Goal: Check status: Check status

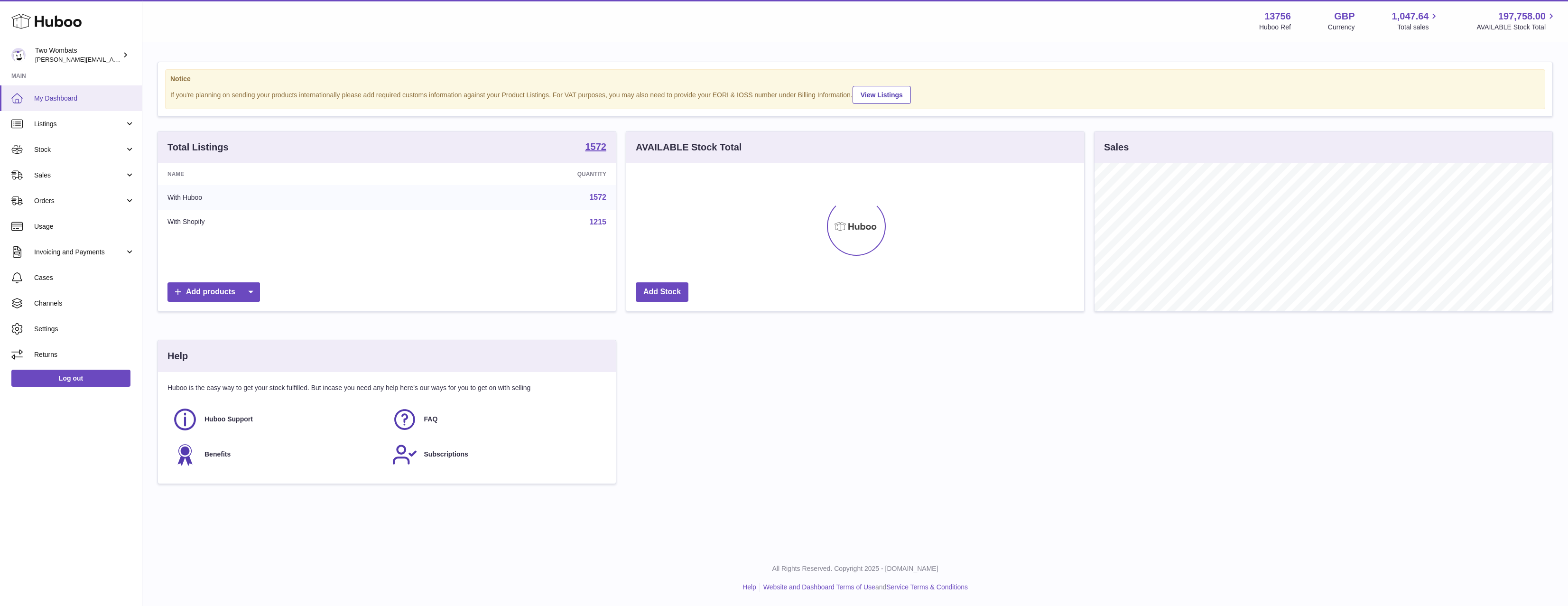
scroll to position [474557, 473975]
click at [79, 110] on link "My Dashboard" at bounding box center [71, 98] width 142 height 26
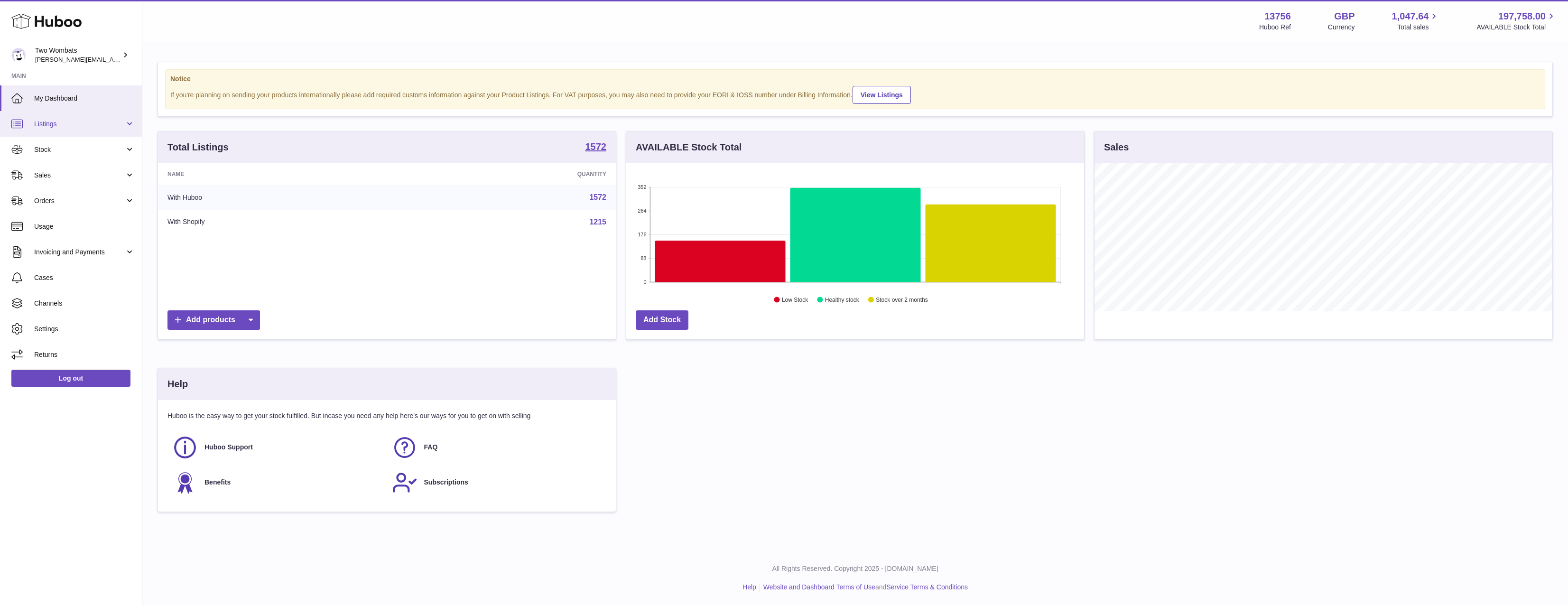
scroll to position [148, 458]
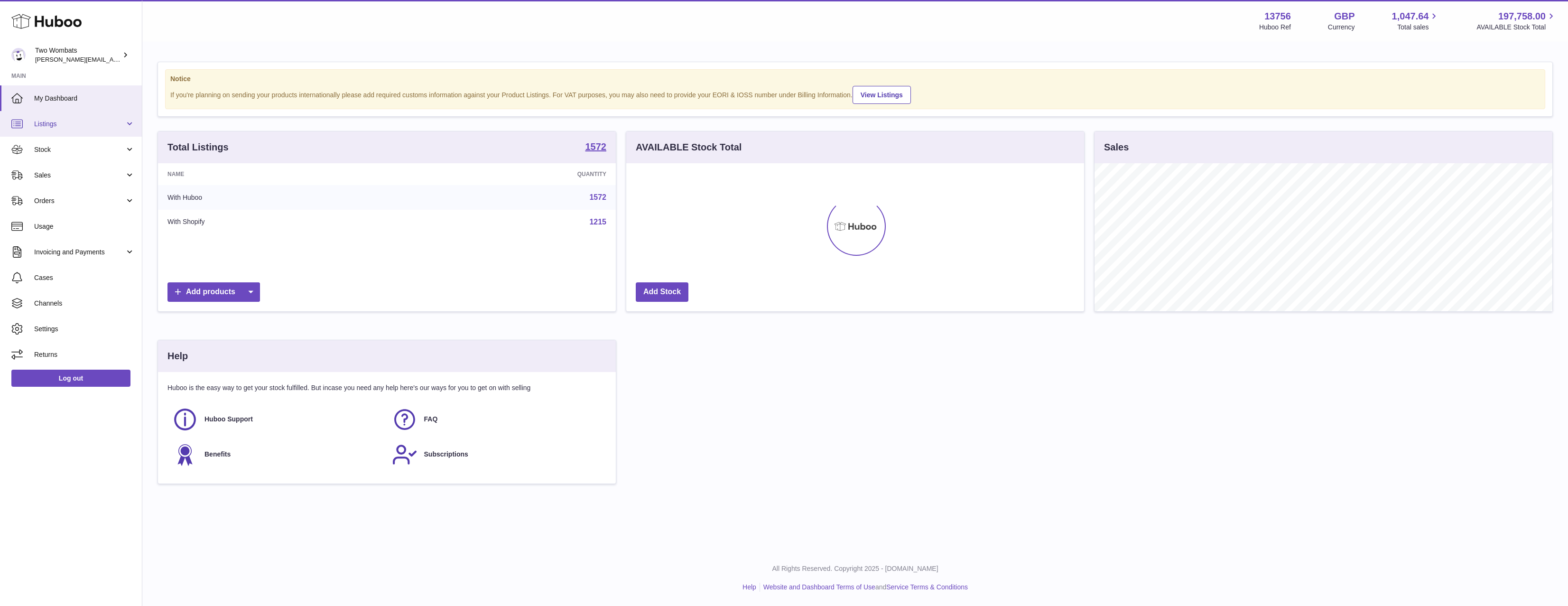
scroll to position [148, 458]
click at [96, 135] on link "Listings" at bounding box center [71, 124] width 142 height 26
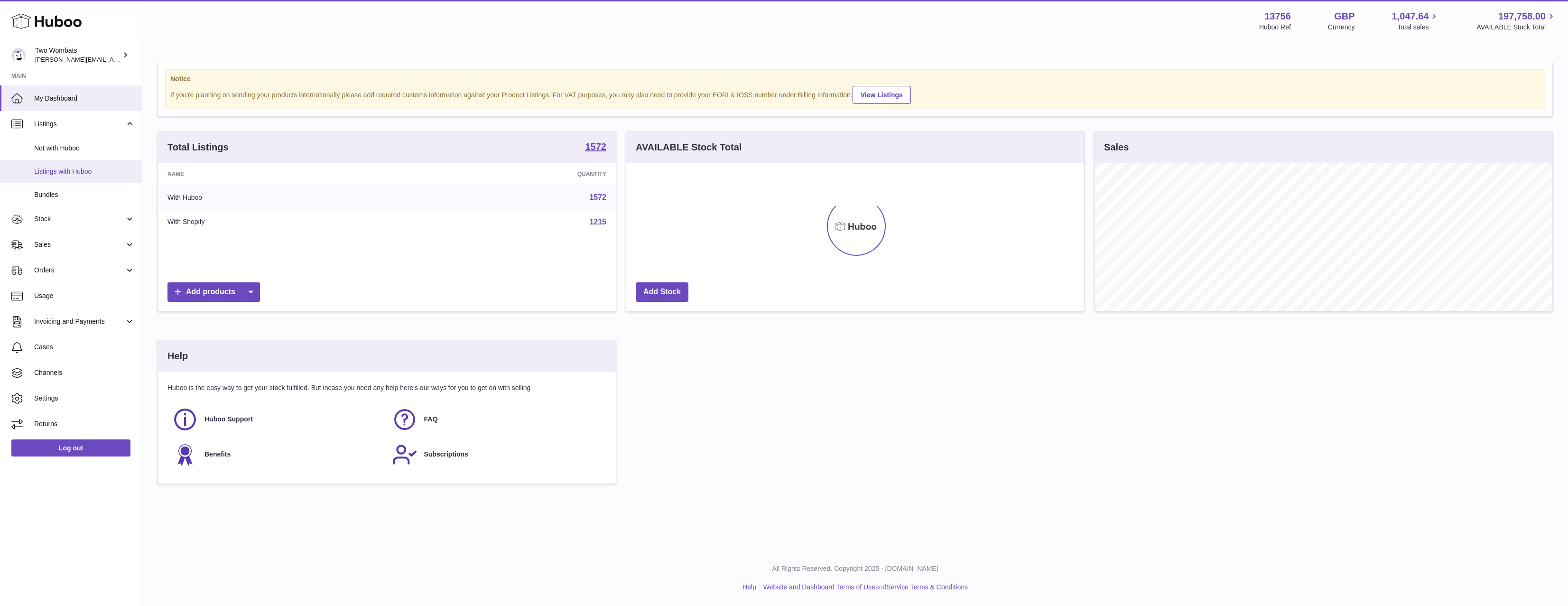
click at [84, 164] on link "Listings with Huboo" at bounding box center [71, 172] width 142 height 23
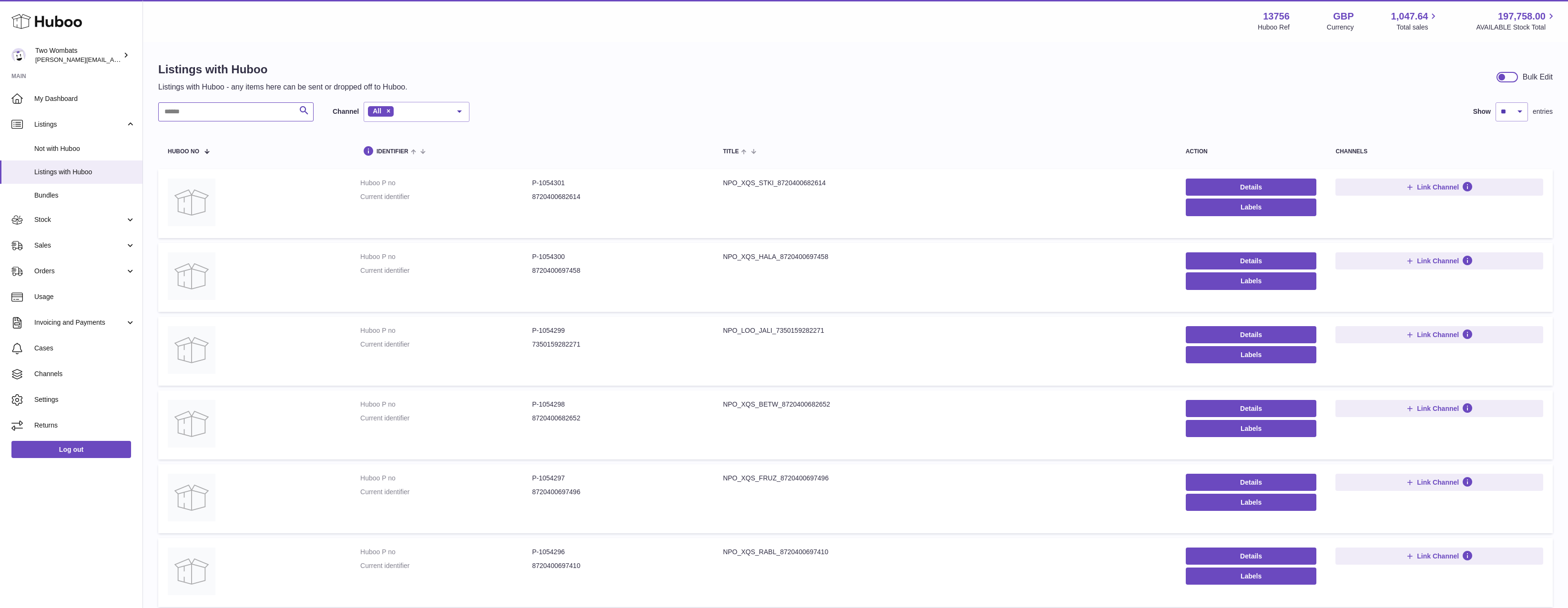
click at [207, 109] on input "text" at bounding box center [236, 112] width 155 height 19
paste input "**********"
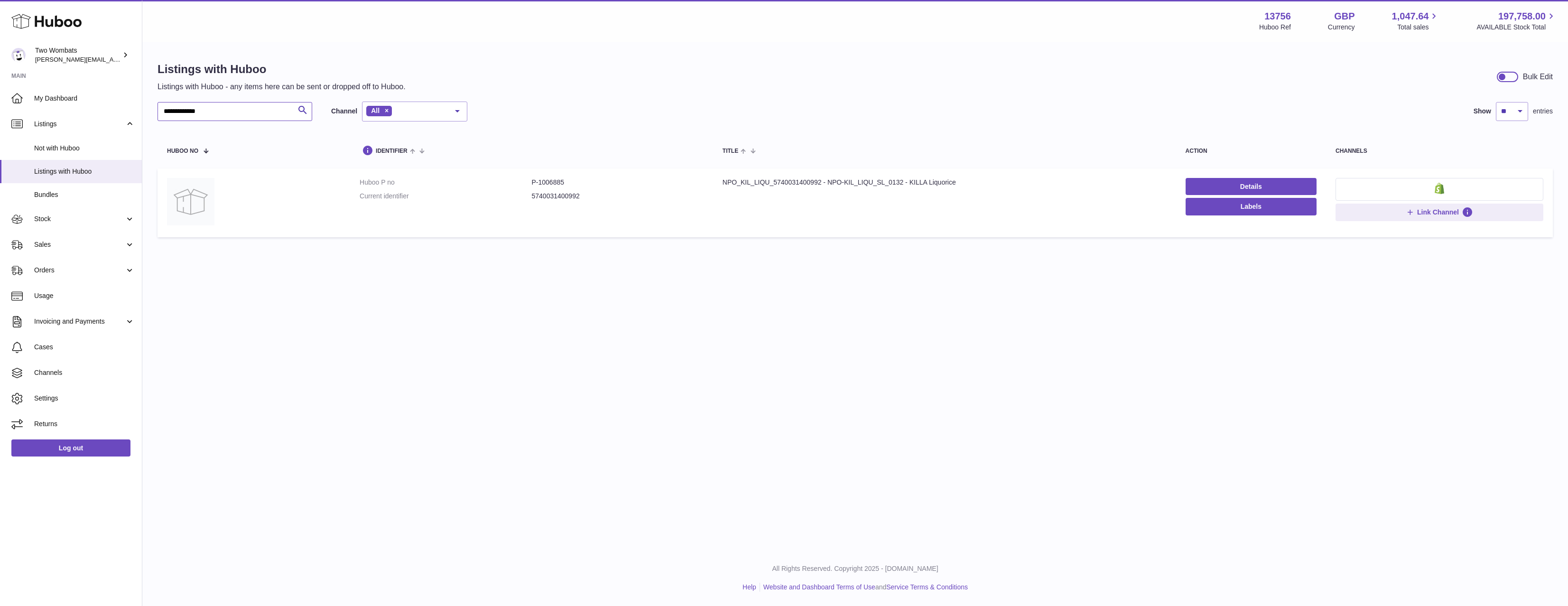
type input "**********"
drag, startPoint x: 590, startPoint y: 180, endPoint x: 539, endPoint y: 186, distance: 51.4
click at [539, 186] on dd "P-1006885" at bounding box center [617, 182] width 172 height 9
copy dd "1006885"
click at [46, 214] on span "Stock" at bounding box center [79, 219] width 91 height 9
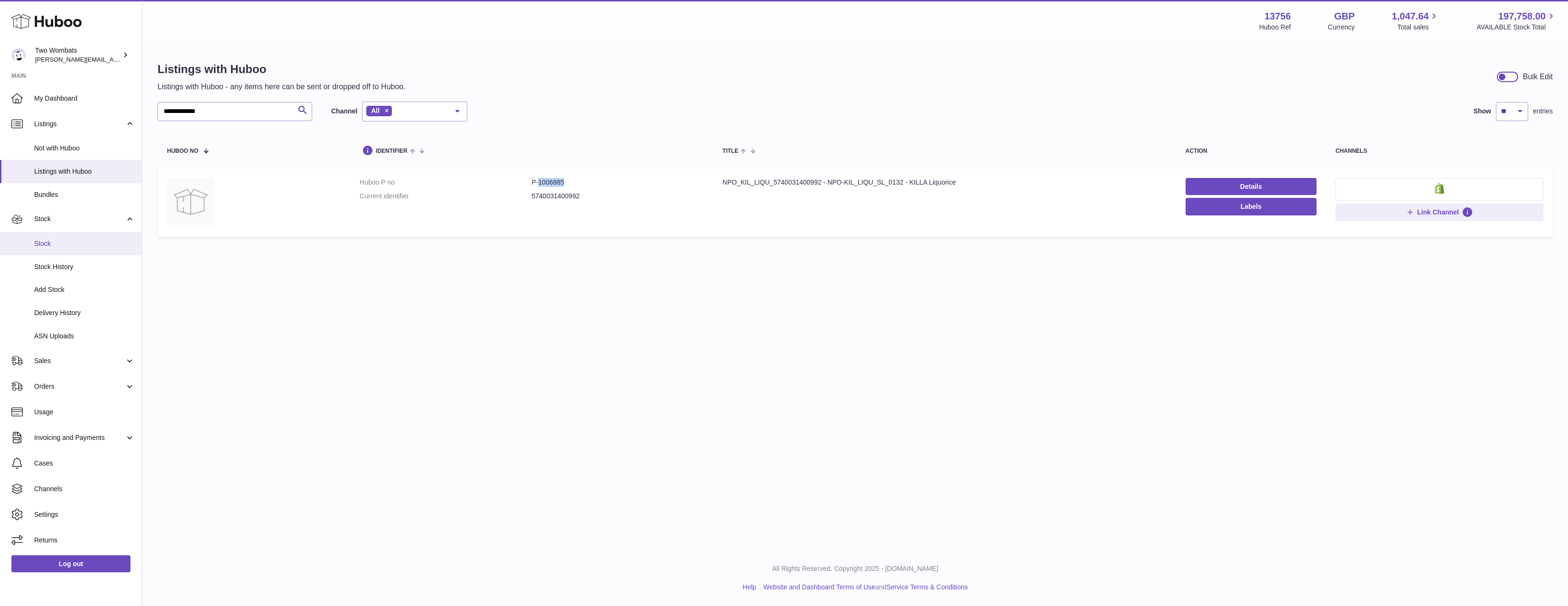
click at [57, 247] on span "Stock" at bounding box center [84, 244] width 100 height 9
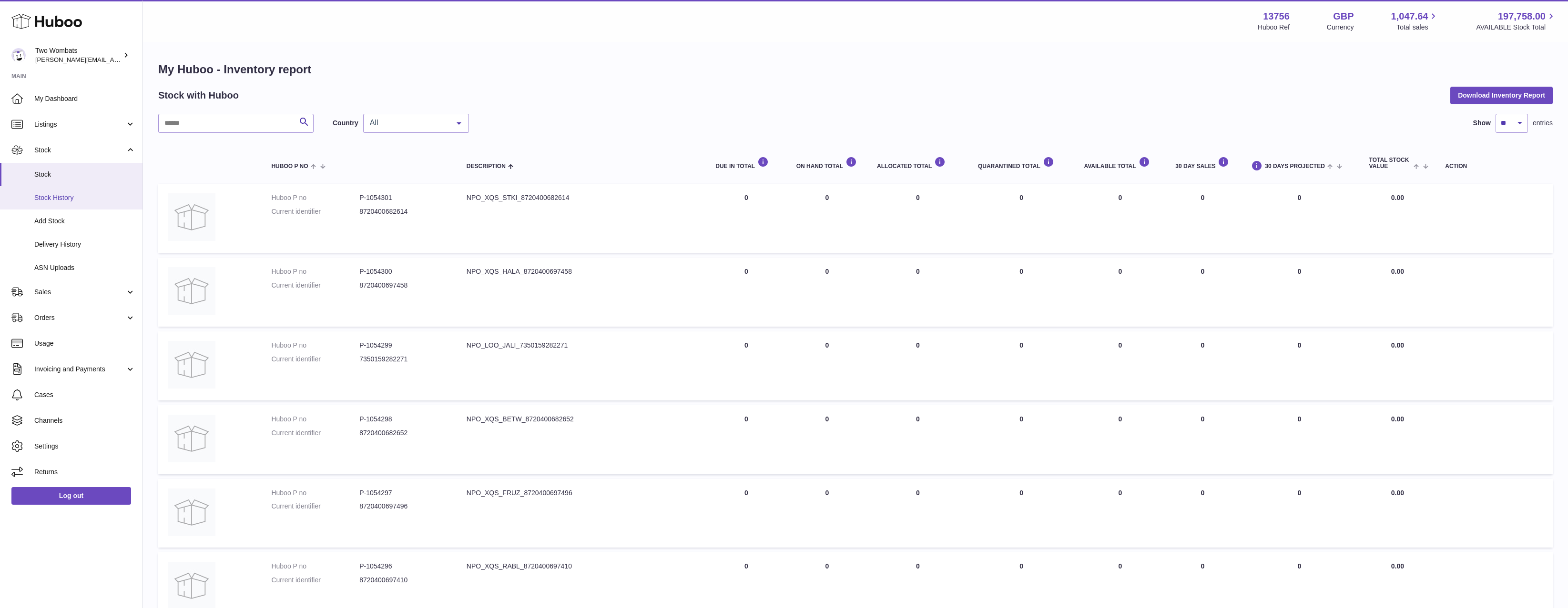
click at [96, 197] on span "Stock History" at bounding box center [84, 197] width 101 height 9
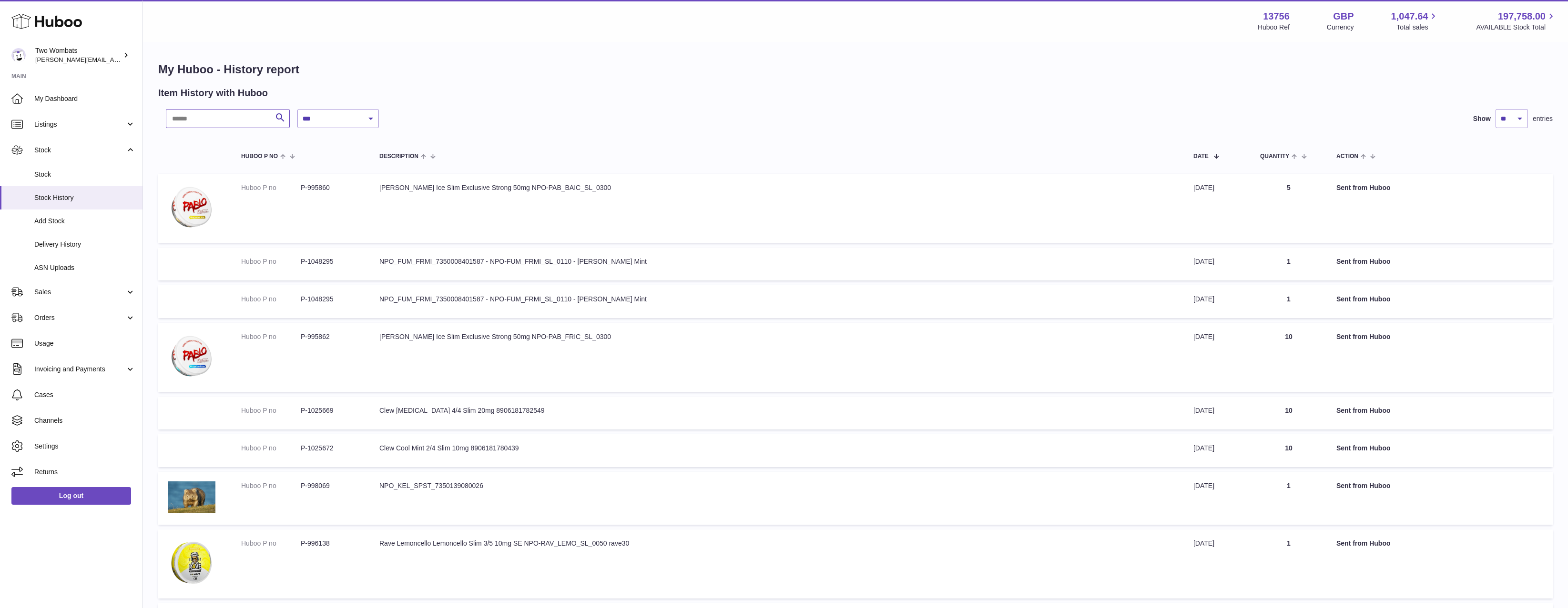
click at [221, 124] on input "text" at bounding box center [227, 118] width 124 height 19
paste input "*******"
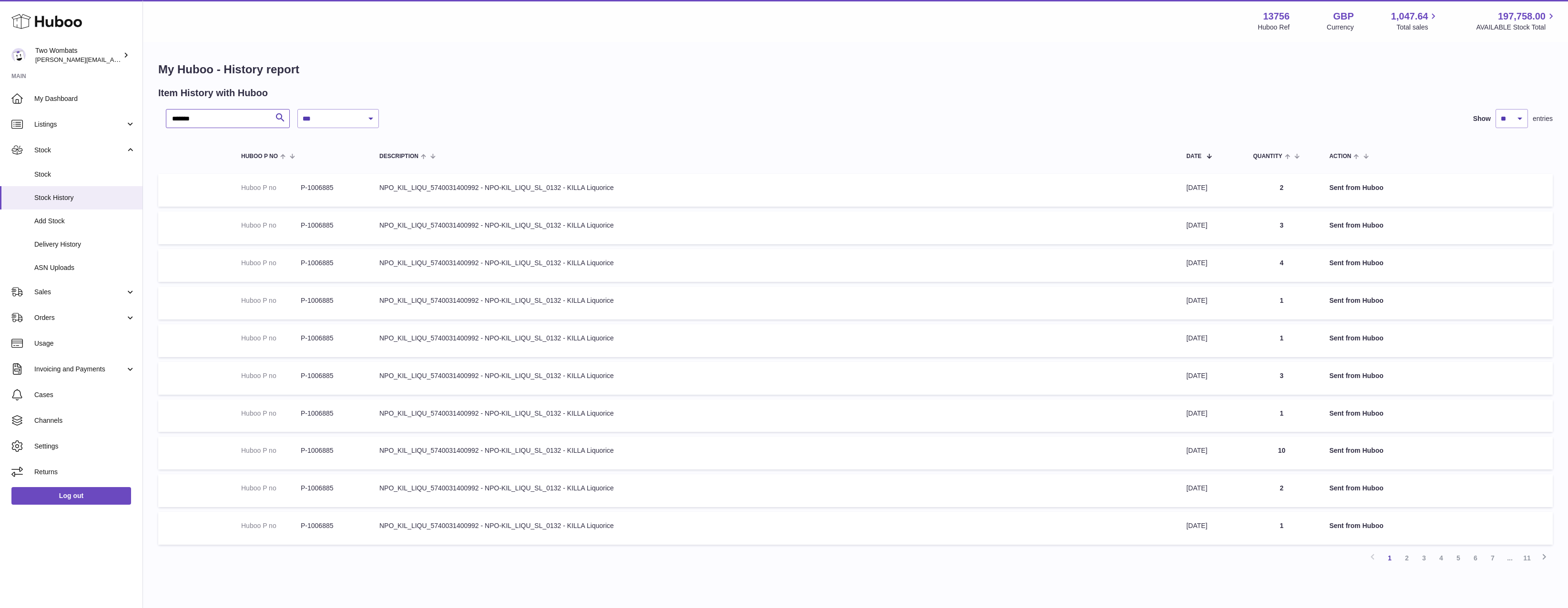
type input "*******"
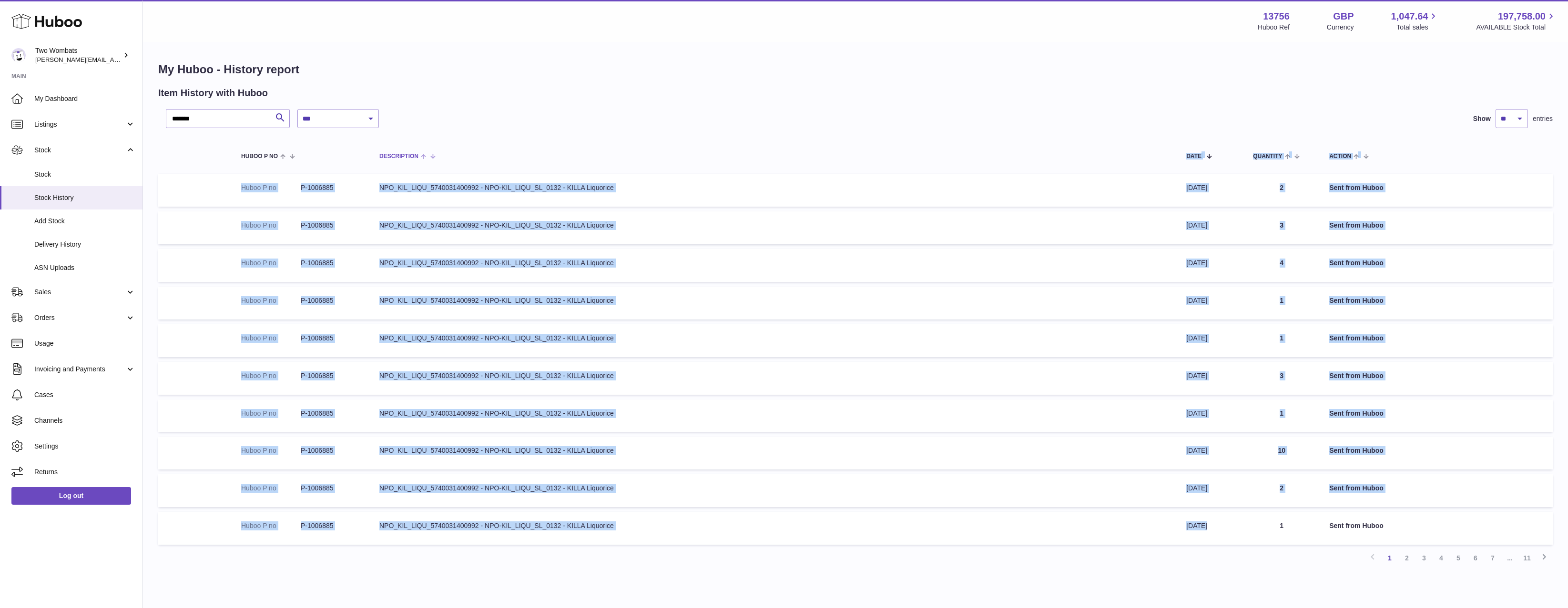
drag, startPoint x: 1246, startPoint y: 534, endPoint x: 1142, endPoint y: 167, distance: 381.5
click at [1142, 167] on table "Huboo P no Description Date Quantity Action Huboo P no P-1006885 Description NP…" at bounding box center [856, 343] width 1395 height 412
click at [1105, 187] on td "Description NPO_KIL_LIQU_5740031400992 - NPO-KIL_LIQU_SL_0132 - KILLA Liquorice" at bounding box center [774, 190] width 807 height 33
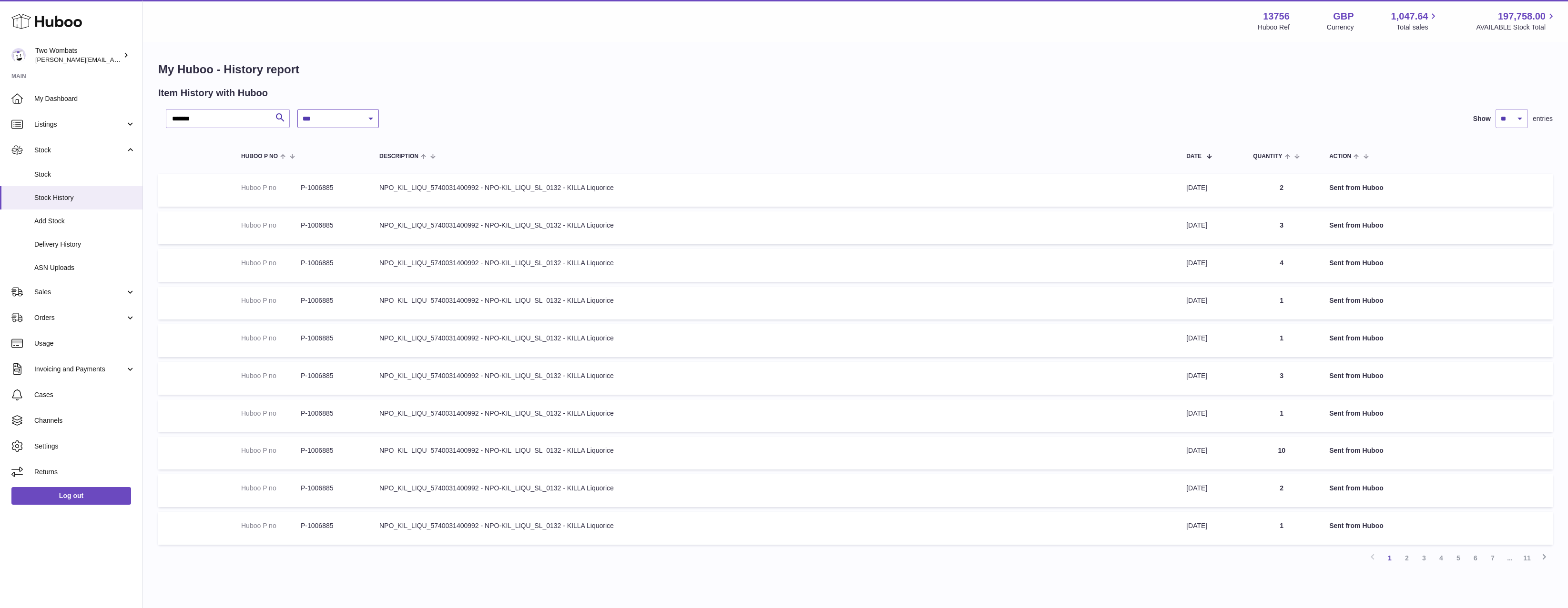
click at [327, 124] on select "**********" at bounding box center [338, 118] width 81 height 19
select select "*"
click at [297, 109] on select "**********" at bounding box center [338, 118] width 81 height 19
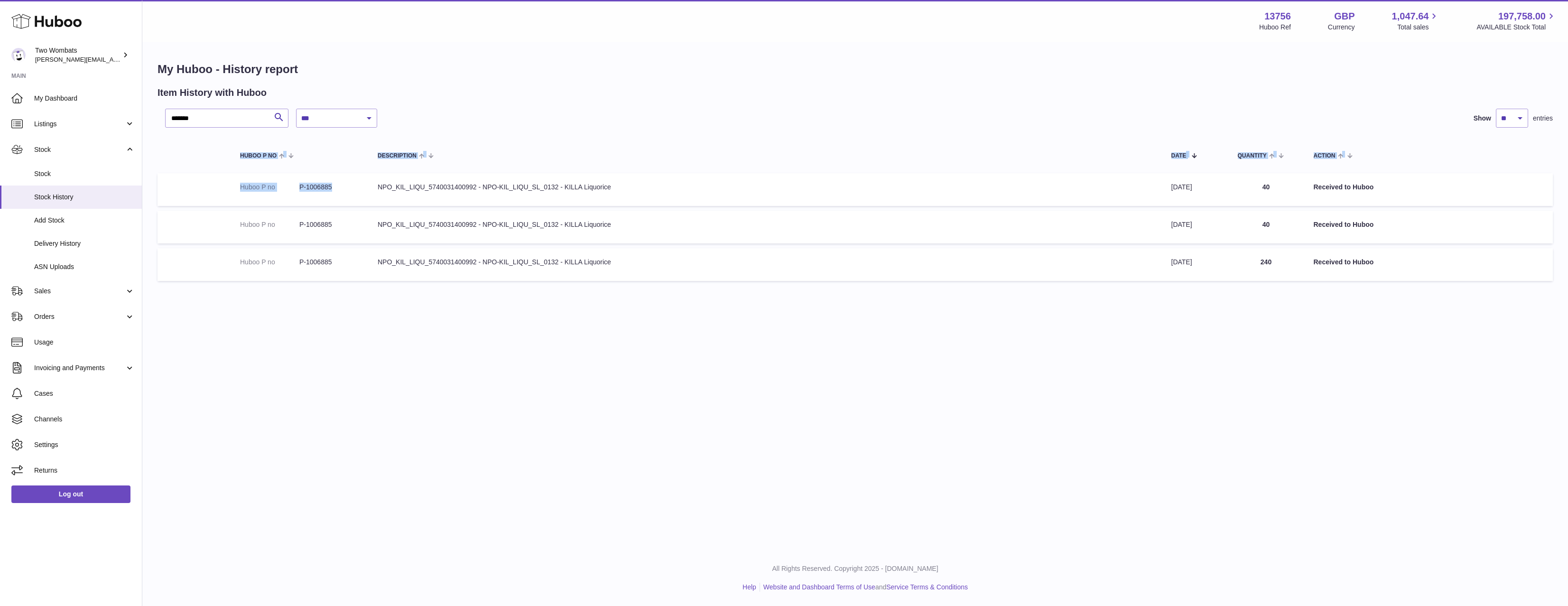
drag, startPoint x: 694, startPoint y: 293, endPoint x: 405, endPoint y: 211, distance: 300.4
click at [369, 201] on div "**********" at bounding box center [855, 174] width 1426 height 262
click at [411, 211] on td "Description NPO_KIL_LIQU_5740031400992 - NPO-KIL_LIQU_SL_0132 - KILLA Liquorice" at bounding box center [765, 227] width 794 height 33
drag, startPoint x: 415, startPoint y: 179, endPoint x: 732, endPoint y: 270, distance: 329.8
click at [732, 270] on tbody "Huboo P no P-1006885 Description NPO_KIL_LIQU_5740031400992 - NPO-KIL_LIQU_SL_0…" at bounding box center [855, 227] width 1395 height 108
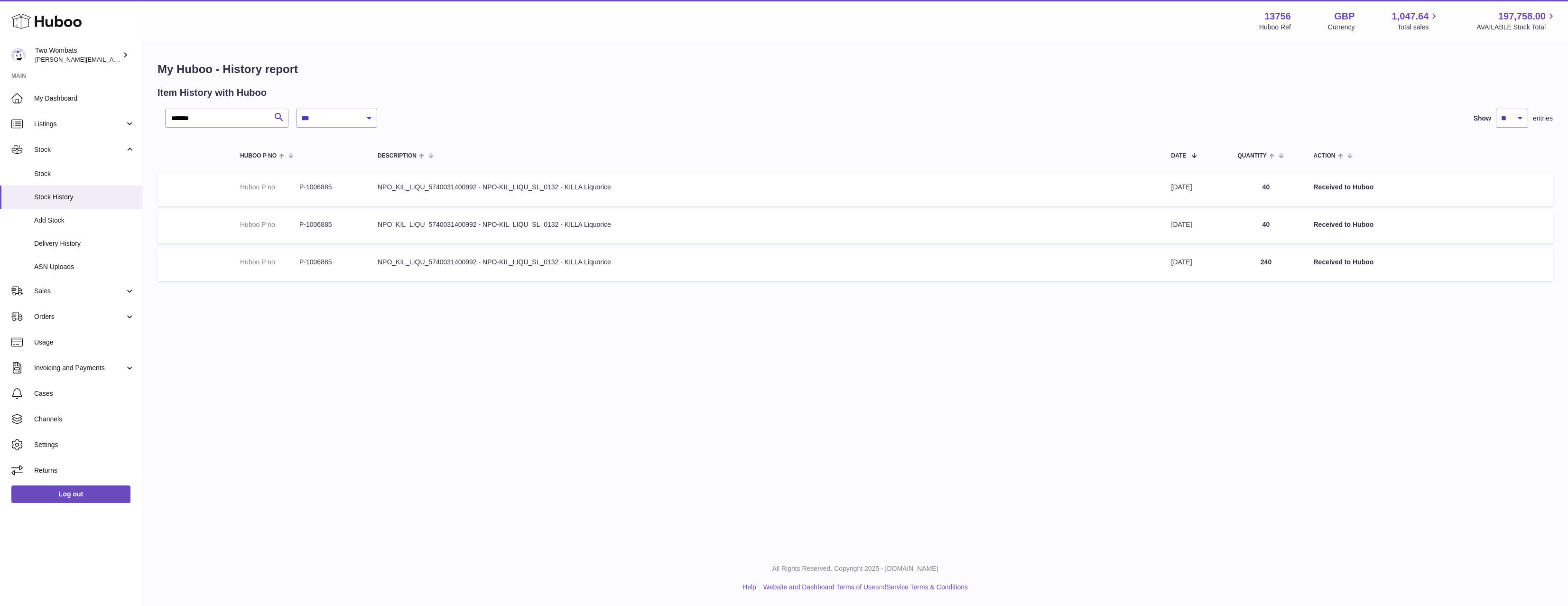
click at [732, 270] on td "Description NPO_KIL_LIQU_5740031400992 - NPO-KIL_LIQU_SL_0132 - KILLA Liquorice" at bounding box center [765, 265] width 794 height 33
drag, startPoint x: 696, startPoint y: 257, endPoint x: 371, endPoint y: 188, distance: 332.2
click at [371, 188] on tbody "Huboo P no P-1006885 Description NPO_KIL_LIQU_5740031400992 - NPO-KIL_LIQU_SL_0…" at bounding box center [855, 227] width 1395 height 108
click at [371, 188] on td "Description NPO_KIL_LIQU_5740031400992 - NPO-KIL_LIQU_SL_0132 - KILLA Liquorice" at bounding box center [765, 189] width 794 height 33
drag, startPoint x: 371, startPoint y: 188, endPoint x: 1018, endPoint y: 281, distance: 653.6
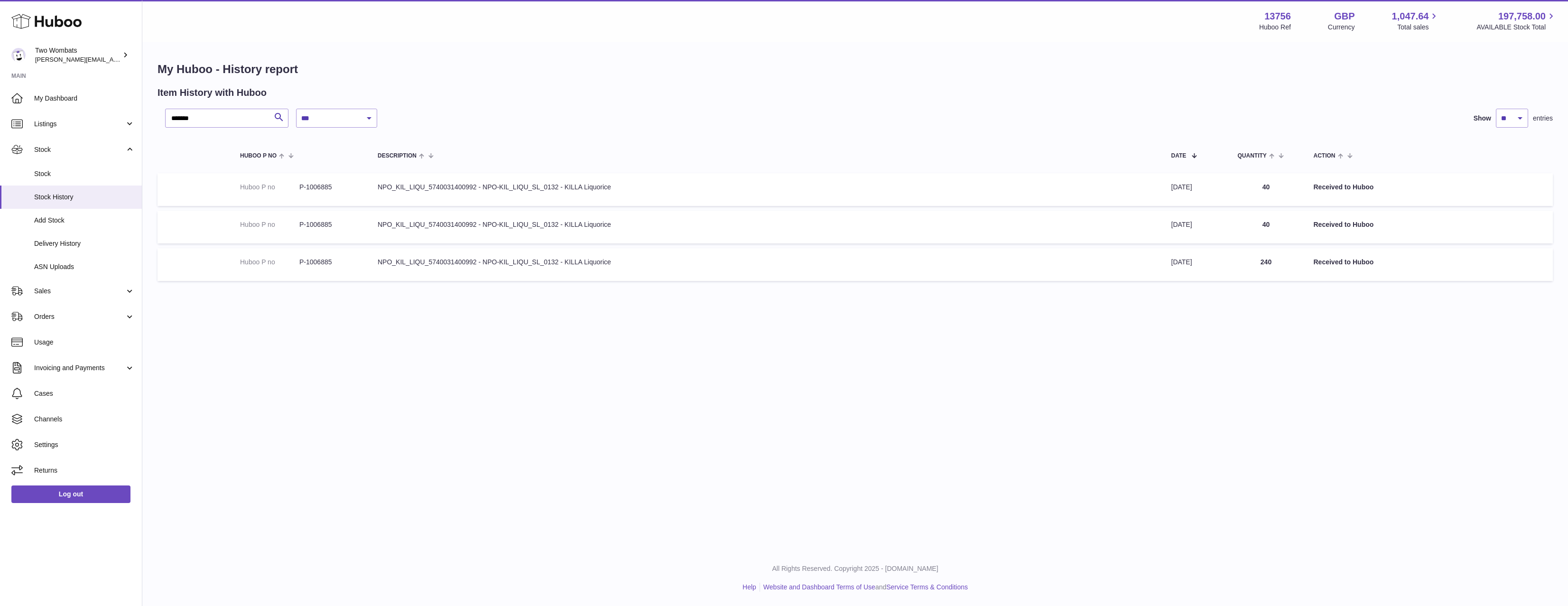
click at [1018, 281] on table "Huboo P no Description Date Quantity Action Huboo P no P-1006885 Description NP…" at bounding box center [855, 211] width 1395 height 149
drag, startPoint x: 1395, startPoint y: 267, endPoint x: 668, endPoint y: 194, distance: 730.7
click at [676, 194] on tbody "Huboo P no P-1006885 Description NPO_KIL_LIQU_5740031400992 - NPO-KIL_LIQU_SL_0…" at bounding box center [855, 227] width 1395 height 108
click at [663, 195] on td "Description NPO_KIL_LIQU_5740031400992 - NPO-KIL_LIQU_SL_0132 - KILLA Liquorice" at bounding box center [765, 189] width 794 height 33
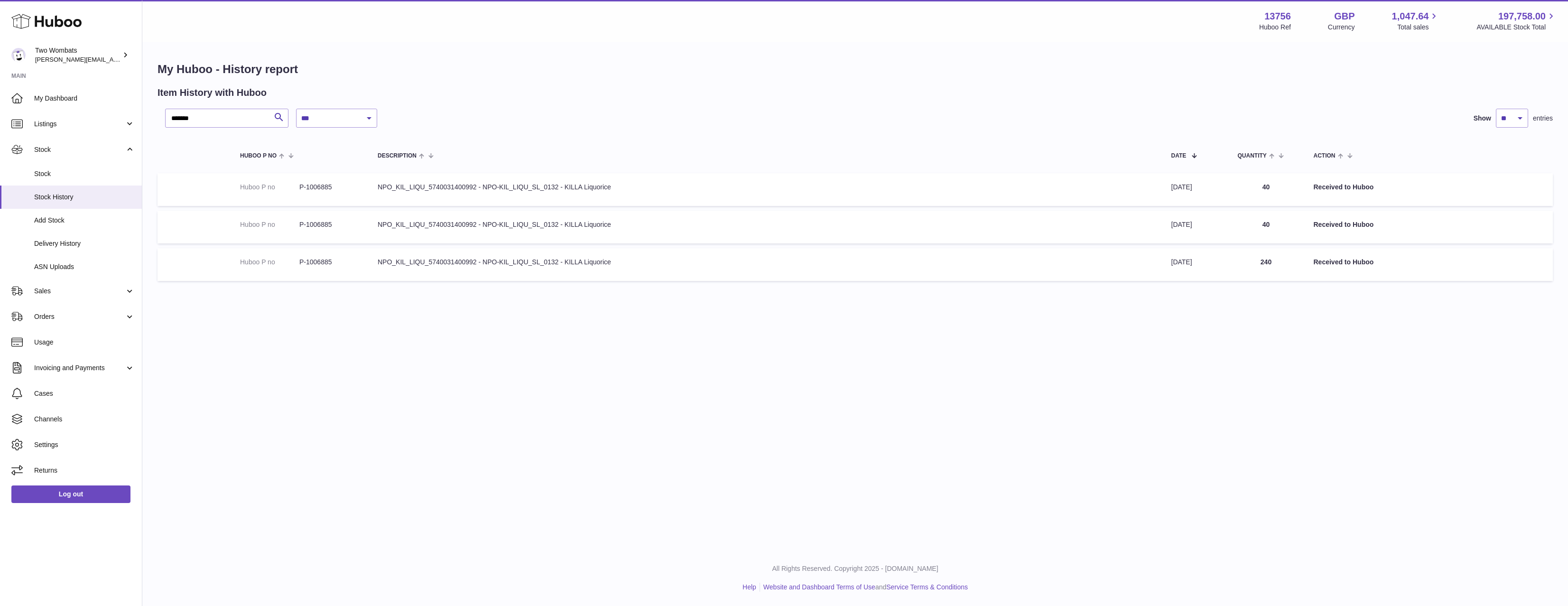
drag, startPoint x: 611, startPoint y: 185, endPoint x: 365, endPoint y: 190, distance: 246.1
click at [365, 190] on tr "Huboo P no P-1006885 Description NPO_KIL_LIQU_5740031400992 - NPO-KIL_LIQU_SL_0…" at bounding box center [855, 189] width 1395 height 33
click at [365, 190] on td "Huboo P no P-1006885" at bounding box center [299, 189] width 138 height 33
drag, startPoint x: 365, startPoint y: 190, endPoint x: 694, endPoint y: 192, distance: 329.0
click at [694, 192] on tr "Huboo P no P-1006885 Description NPO_KIL_LIQU_5740031400992 - NPO-KIL_LIQU_SL_0…" at bounding box center [855, 189] width 1395 height 33
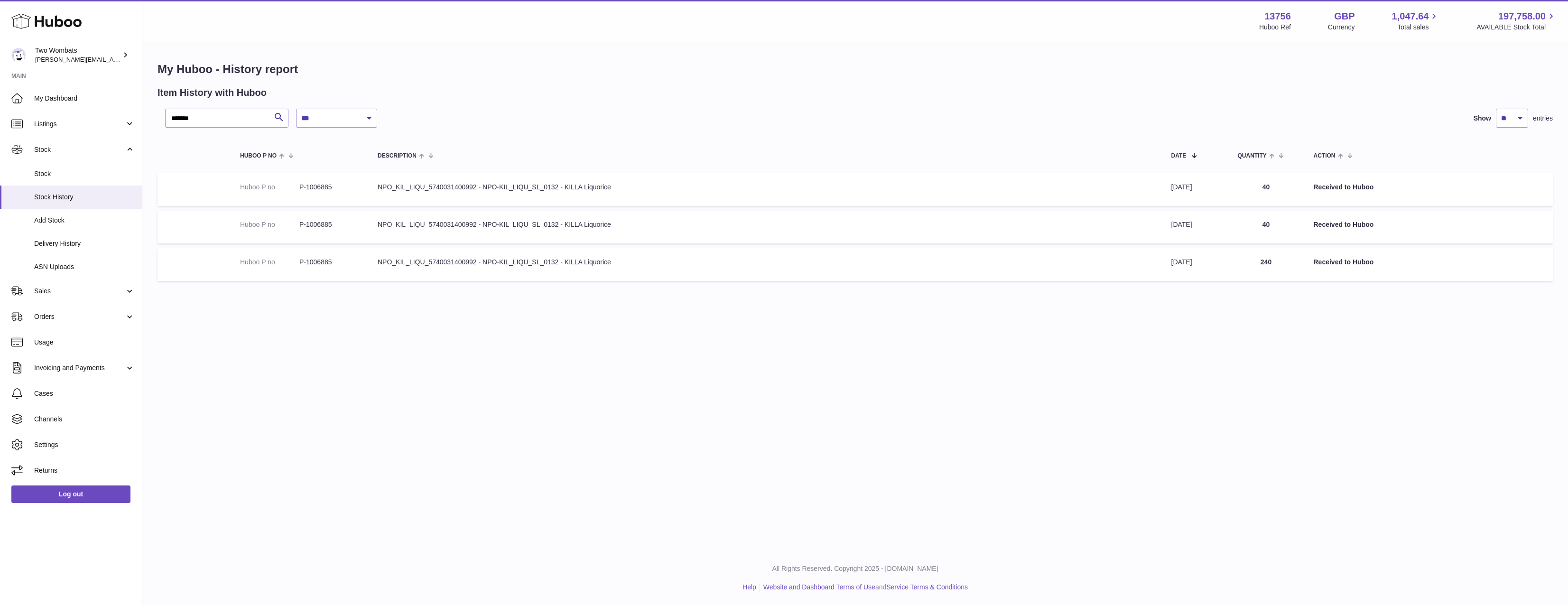
click at [694, 192] on td "Description NPO_KIL_LIQU_5740031400992 - NPO-KIL_LIQU_SL_0132 - KILLA Liquorice" at bounding box center [765, 189] width 794 height 33
drag, startPoint x: 612, startPoint y: 199, endPoint x: 226, endPoint y: 189, distance: 386.1
click at [226, 189] on tr "Huboo P no P-1006885 Description NPO_KIL_LIQU_5740031400992 - NPO-KIL_LIQU_SL_0…" at bounding box center [855, 189] width 1395 height 33
click at [226, 190] on td at bounding box center [194, 189] width 73 height 33
copy dd "1006885"
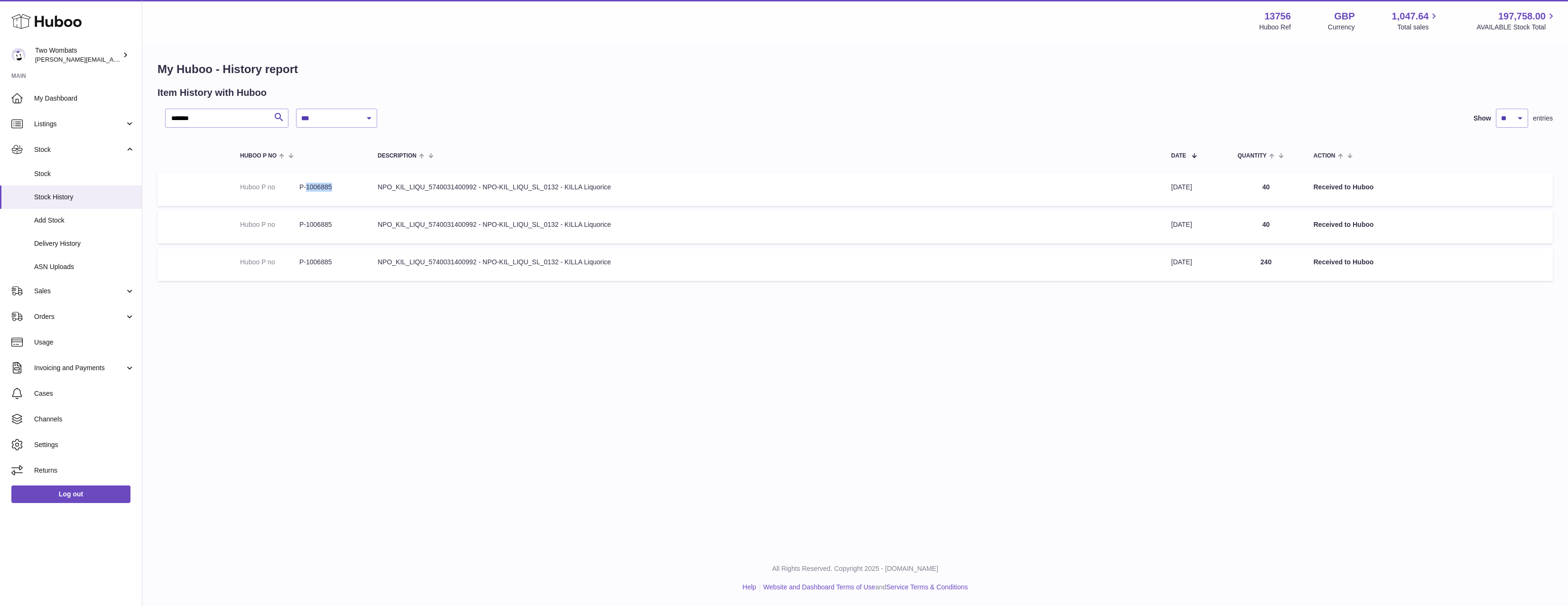
drag, startPoint x: 307, startPoint y: 186, endPoint x: 335, endPoint y: 186, distance: 28.0
click at [335, 186] on dd "P-1006885" at bounding box center [329, 187] width 59 height 9
